Goal: Check status: Check status

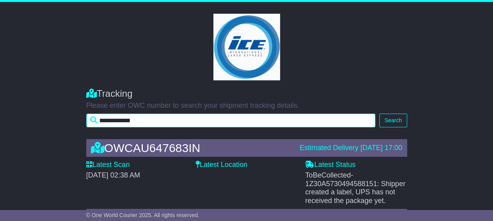
click at [124, 121] on input "**********" at bounding box center [230, 121] width 289 height 14
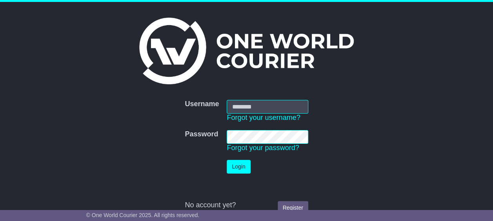
type input "**********"
click at [234, 165] on button "Login" at bounding box center [239, 167] width 24 height 14
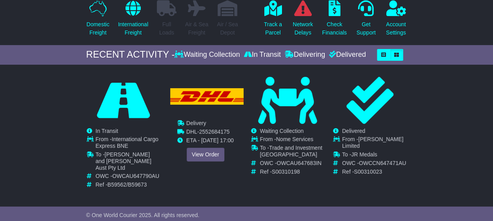
scroll to position [118, 0]
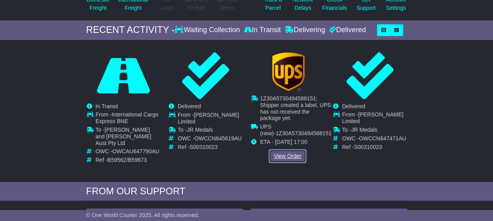
click at [290, 154] on link "View Order" at bounding box center [288, 156] width 38 height 14
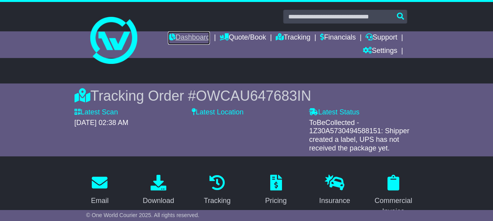
click at [181, 39] on link "Dashboard" at bounding box center [189, 37] width 42 height 13
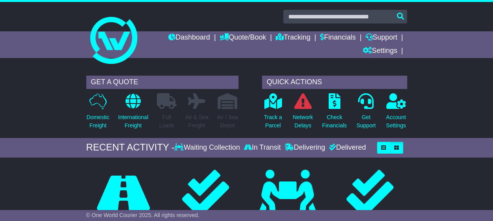
scroll to position [78, 0]
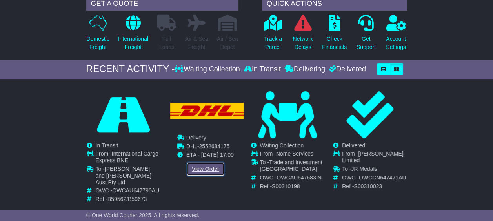
click at [205, 167] on link "View Order" at bounding box center [206, 169] width 38 height 14
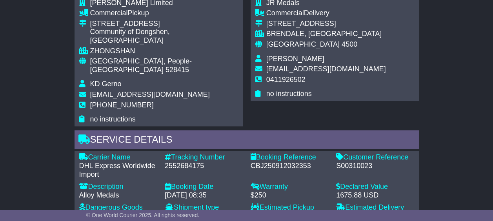
scroll to position [510, 0]
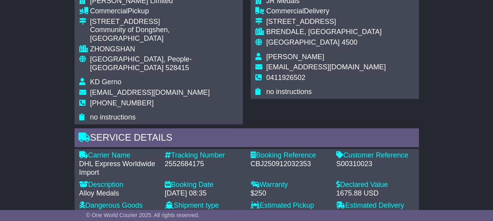
click at [351, 160] on div "S00310023" at bounding box center [375, 164] width 78 height 9
copy div "S00310023"
